Goal: Check status: Check status

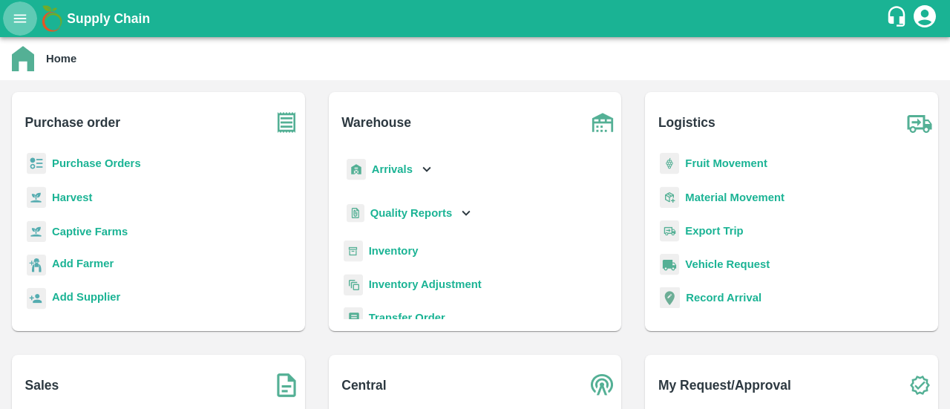
click at [15, 29] on button "open drawer" at bounding box center [20, 18] width 34 height 34
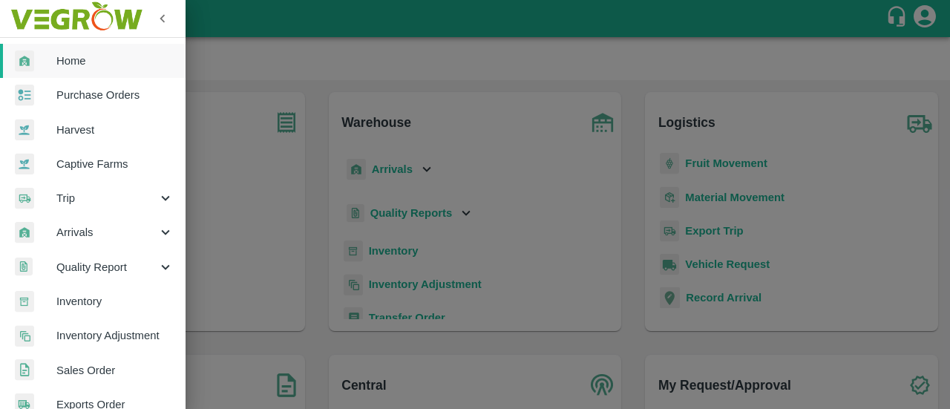
click at [68, 373] on span "Sales Order" at bounding box center [114, 370] width 117 height 16
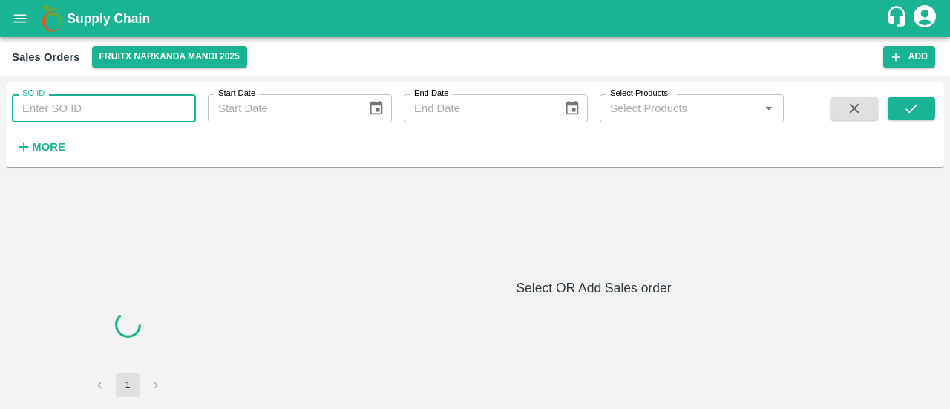
click at [100, 117] on input "SO ID" at bounding box center [104, 108] width 184 height 28
paste input "601288,"
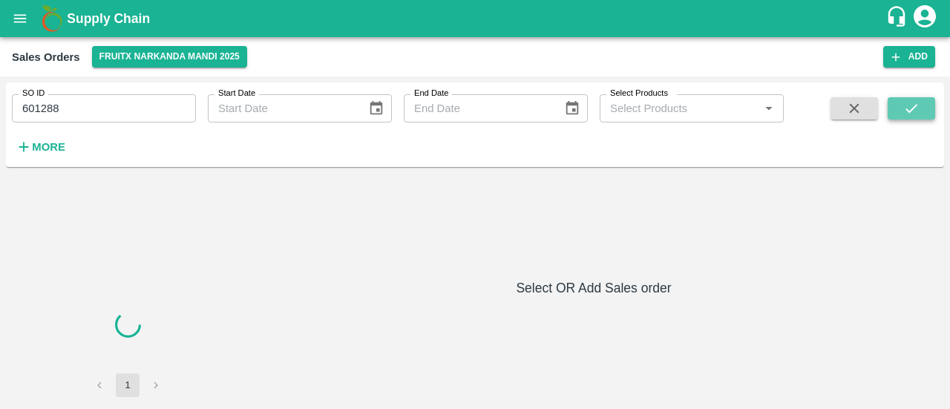
click at [902, 116] on button "submit" at bounding box center [910, 108] width 47 height 22
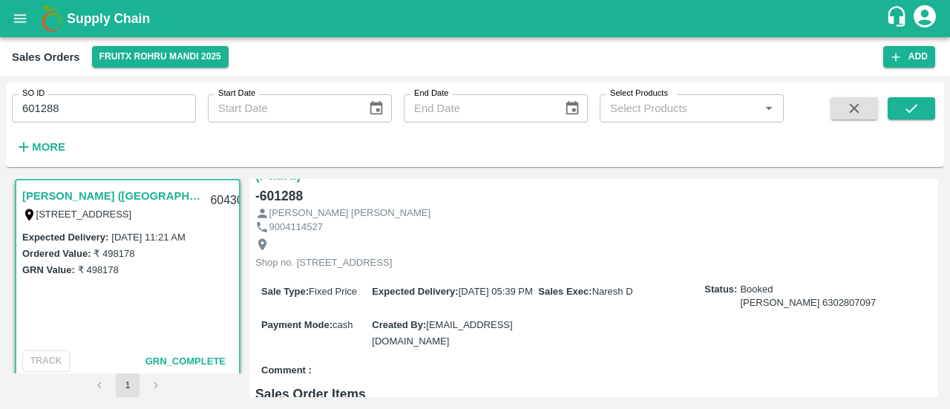
scroll to position [60, 0]
click at [919, 106] on button "submit" at bounding box center [910, 108] width 47 height 22
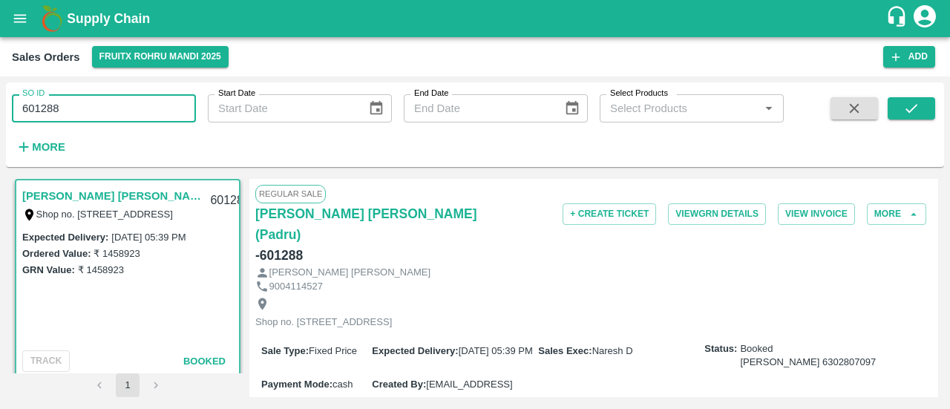
click at [77, 108] on input "601288" at bounding box center [104, 108] width 184 height 28
type input "601677"
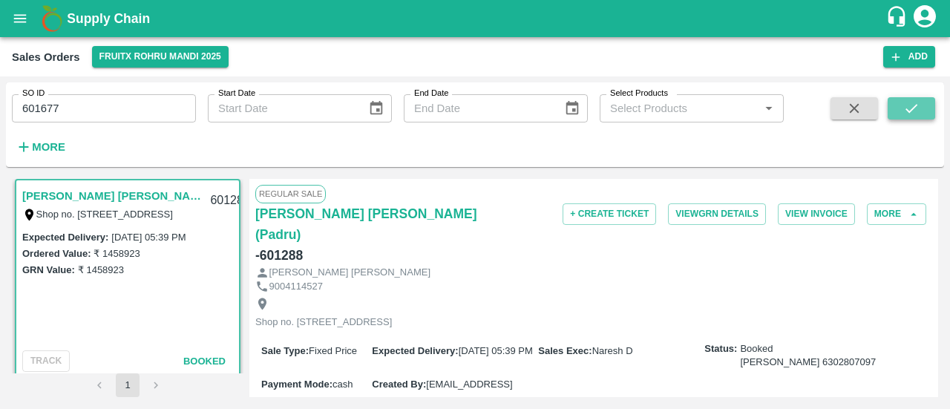
click at [903, 108] on icon "submit" at bounding box center [911, 108] width 16 height 16
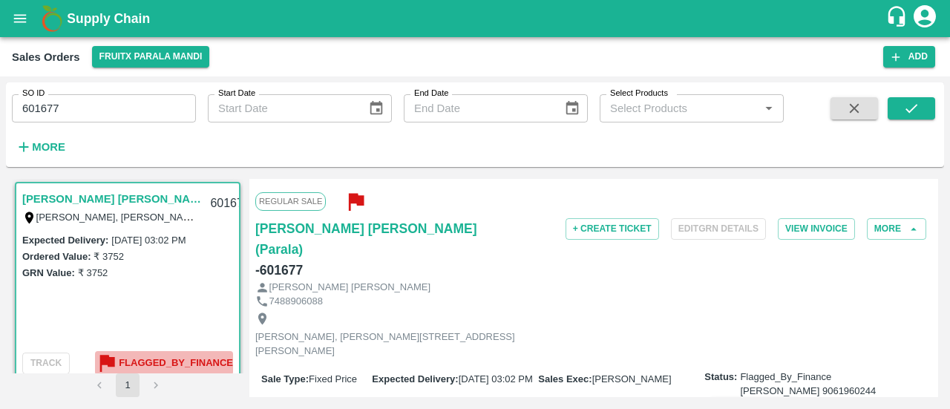
click at [154, 361] on b "Flagged_By_Finance" at bounding box center [176, 363] width 114 height 17
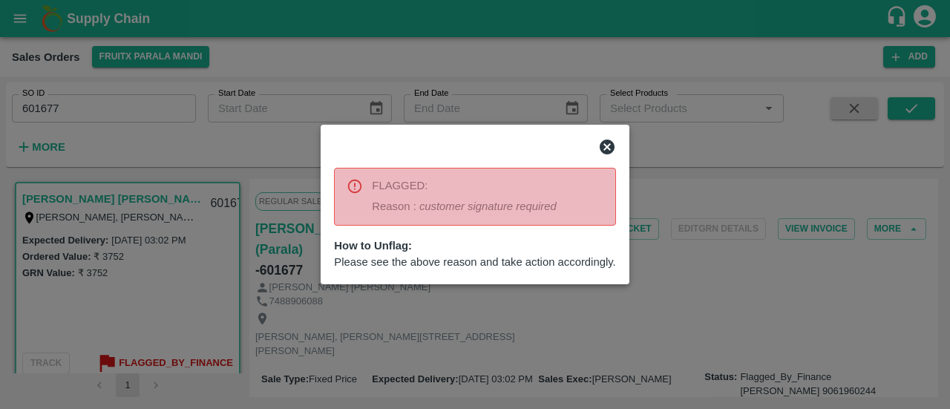
click at [608, 142] on icon at bounding box center [606, 146] width 15 height 15
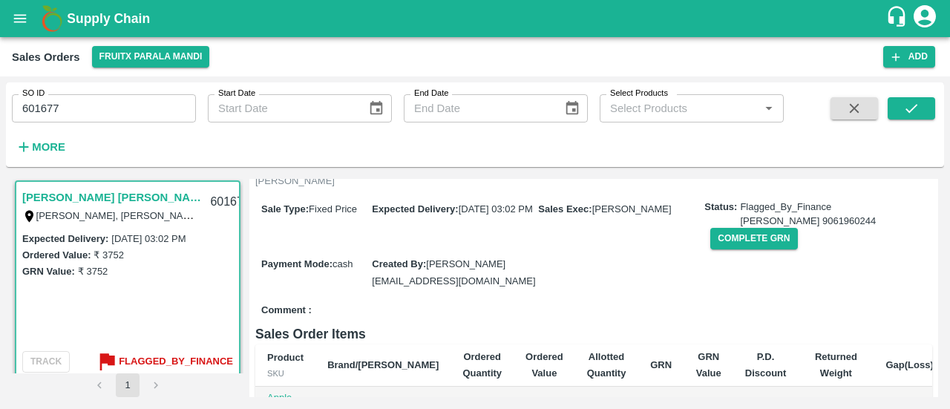
scroll to position [171, 0]
click at [733, 227] on button "Complete GRN" at bounding box center [753, 238] width 87 height 22
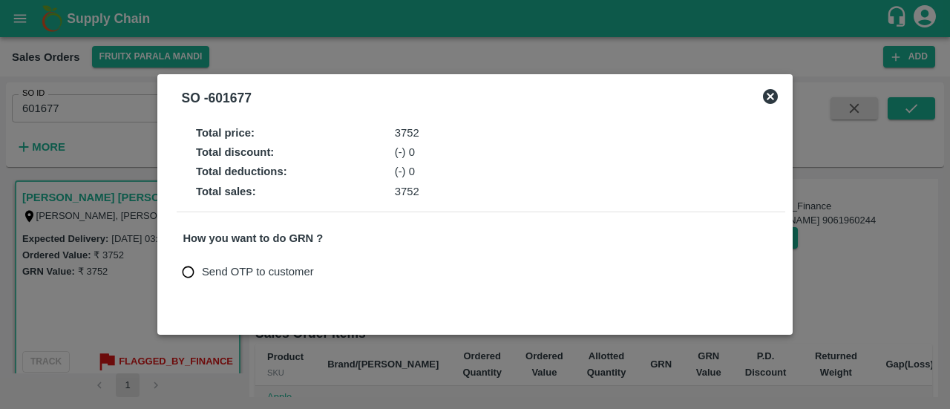
click at [764, 92] on icon at bounding box center [770, 96] width 15 height 15
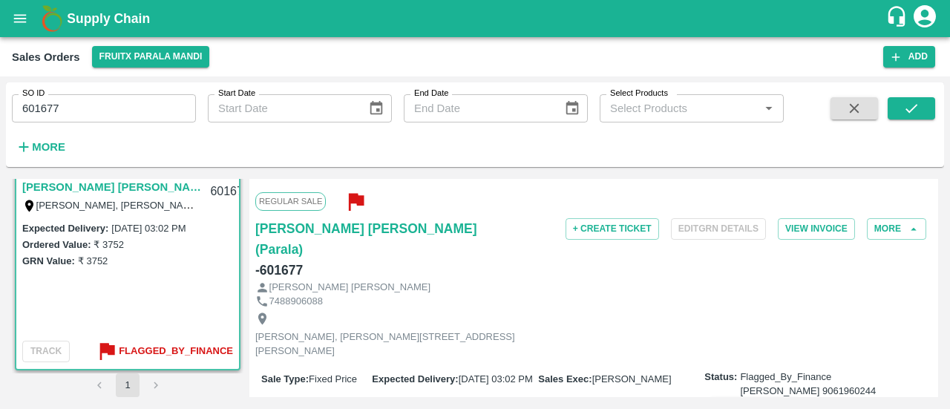
scroll to position [0, 0]
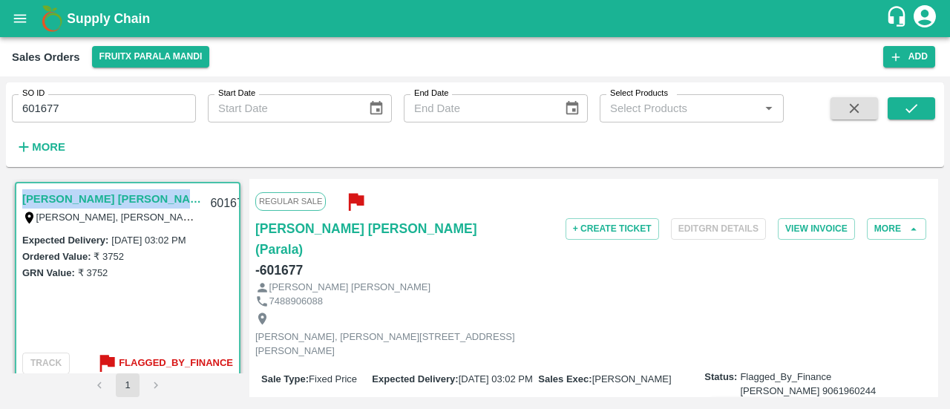
drag, startPoint x: 182, startPoint y: 193, endPoint x: 19, endPoint y: 197, distance: 163.3
click at [19, 197] on div "[PERSON_NAME] [PERSON_NAME](Parala) [PERSON_NAME], [PERSON_NAME][STREET_ADDRESS…" at bounding box center [127, 206] width 223 height 47
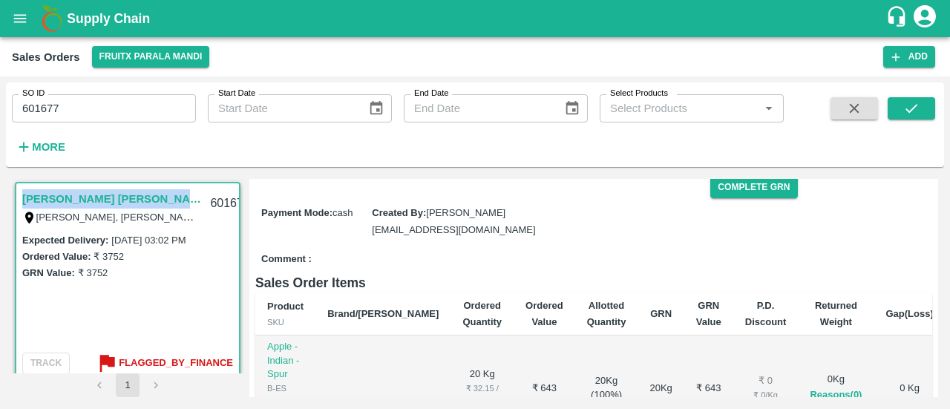
copy link "[PERSON_NAME] [PERSON_NAME](Parala)"
click at [24, 145] on icon "button" at bounding box center [24, 147] width 16 height 16
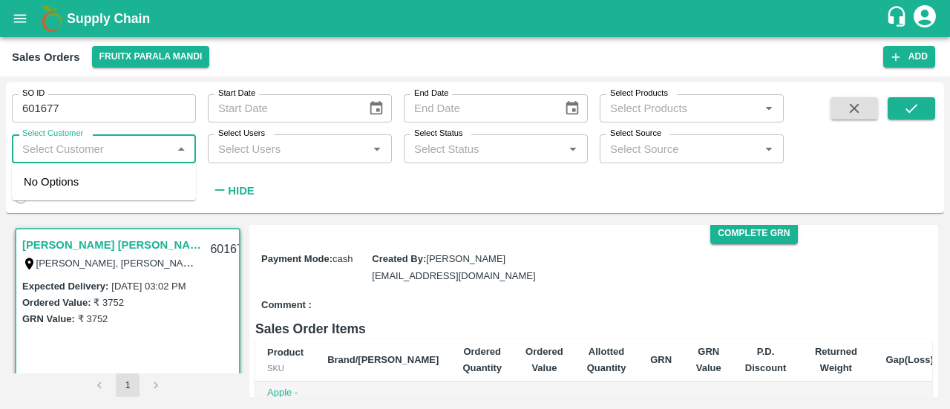
click at [110, 149] on input "Select Customer" at bounding box center [91, 148] width 151 height 19
paste input "[PERSON_NAME] [PERSON_NAME](Parala)"
type input "[PERSON_NAME] [PERSON_NAME](Parala)"
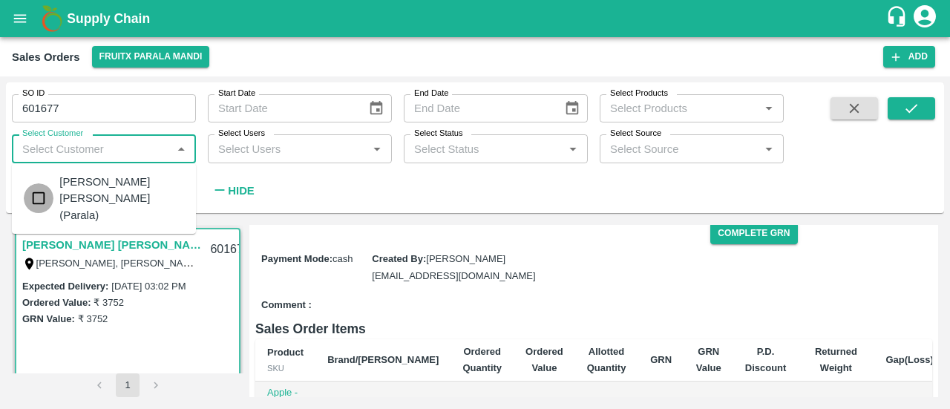
click at [45, 187] on input "checkbox" at bounding box center [39, 198] width 30 height 30
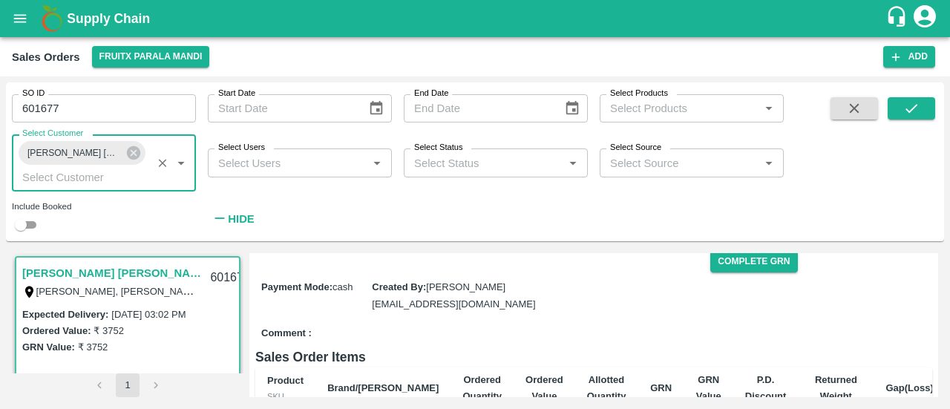
click at [76, 102] on input "601677" at bounding box center [104, 108] width 184 height 28
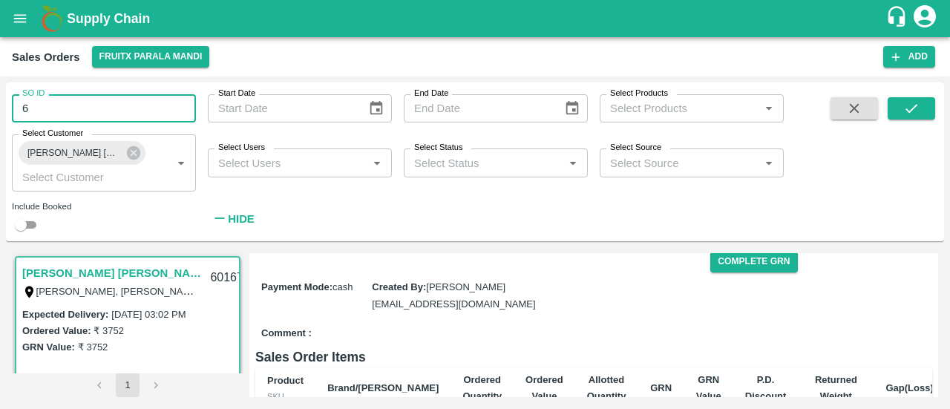
type input "6"
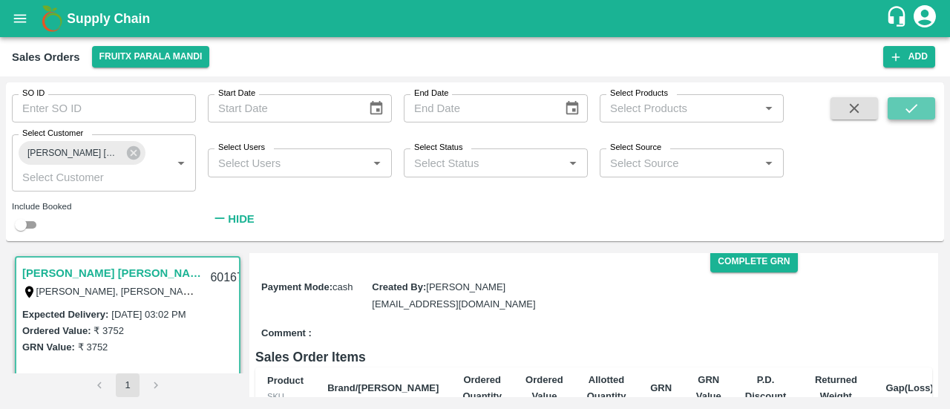
click at [904, 112] on icon "submit" at bounding box center [911, 108] width 16 height 16
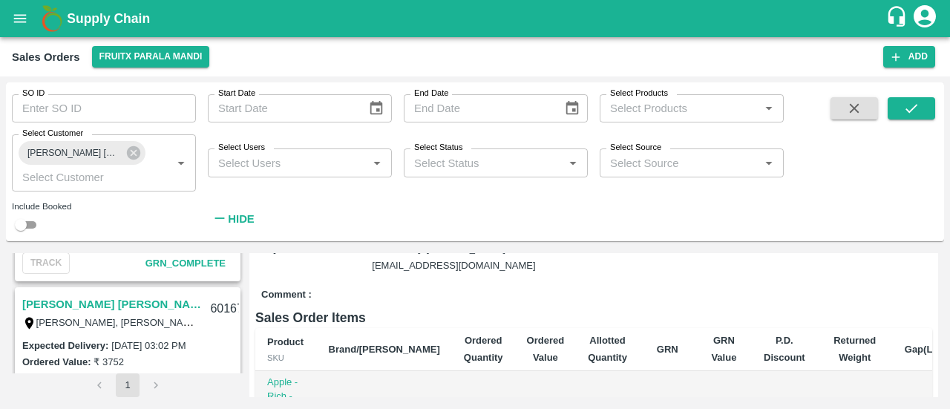
click at [113, 309] on link "[PERSON_NAME] [PERSON_NAME](Parala)" at bounding box center [111, 304] width 179 height 19
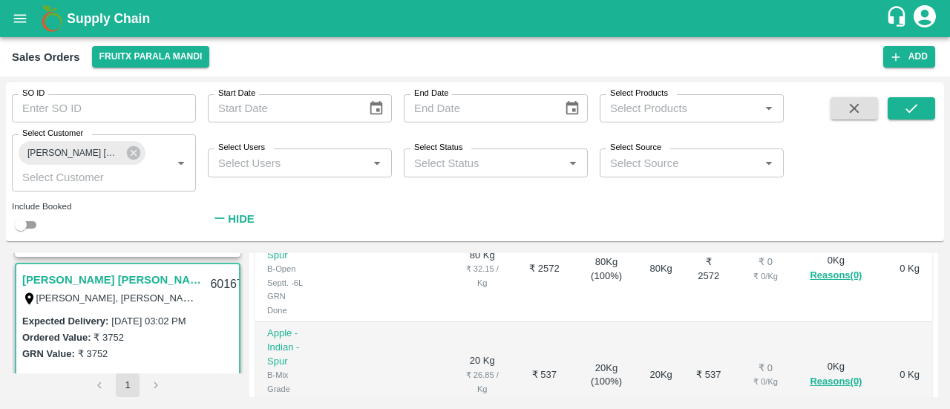
scroll to position [407, 0]
click at [108, 278] on link "[PERSON_NAME] [PERSON_NAME](Parala)" at bounding box center [111, 278] width 179 height 19
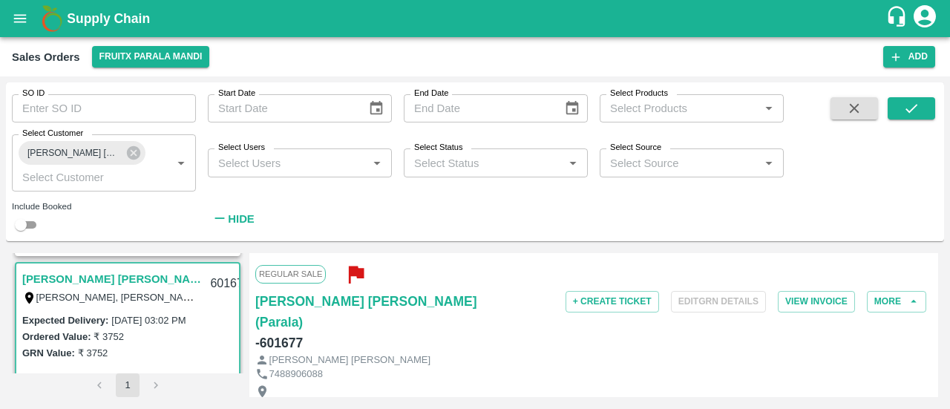
scroll to position [0, 0]
